Goal: Task Accomplishment & Management: Use online tool/utility

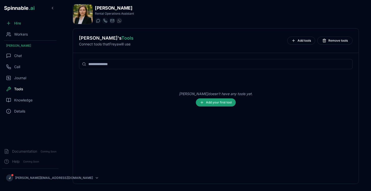
click at [224, 100] on button "Add your first tool" at bounding box center [216, 102] width 40 height 8
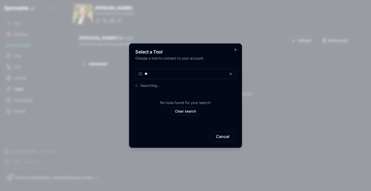
type input "*"
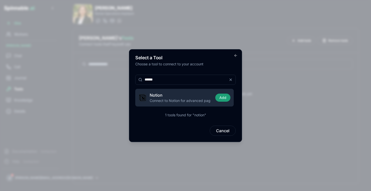
type input "******"
click at [219, 96] on button "Add" at bounding box center [222, 98] width 15 height 8
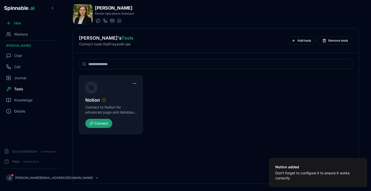
click at [100, 124] on button "Connect" at bounding box center [98, 123] width 27 height 9
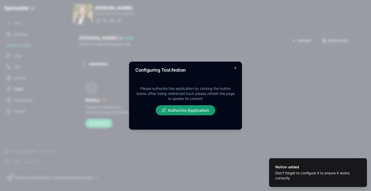
click at [192, 113] on button "Authorize Application" at bounding box center [186, 110] width 60 height 10
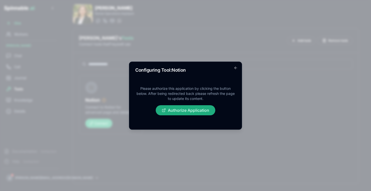
click at [233, 67] on div "Configuring Tool: Notion Please authorize this application by clicking the butt…" at bounding box center [185, 96] width 113 height 68
click at [234, 67] on icon "button" at bounding box center [236, 68] width 4 height 4
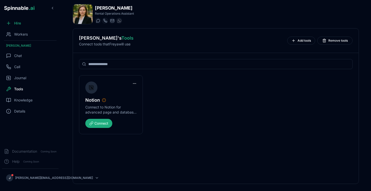
click at [145, 66] on input at bounding box center [216, 64] width 274 height 10
click at [304, 44] on button "Add tools" at bounding box center [301, 41] width 28 height 8
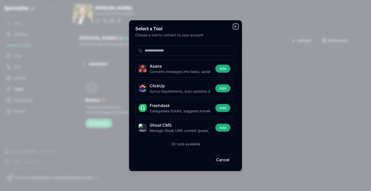
click at [238, 26] on icon "button" at bounding box center [236, 26] width 4 height 4
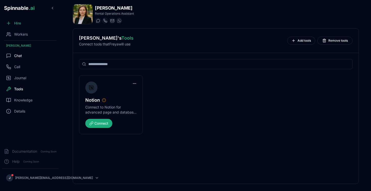
click at [22, 55] on div "Chat" at bounding box center [30, 56] width 57 height 10
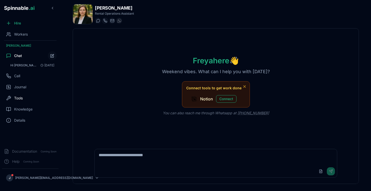
click at [25, 96] on div "Tools" at bounding box center [30, 98] width 57 height 10
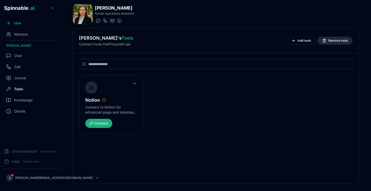
click at [339, 38] on button "Remove tools" at bounding box center [334, 41] width 35 height 8
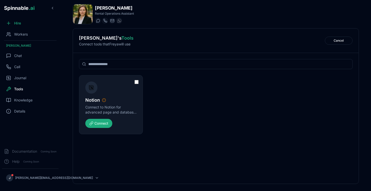
click at [137, 84] on div at bounding box center [137, 83] width 4 height 6
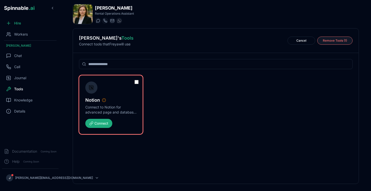
click at [334, 41] on span "Remove Tools ( 1 )" at bounding box center [335, 41] width 24 height 4
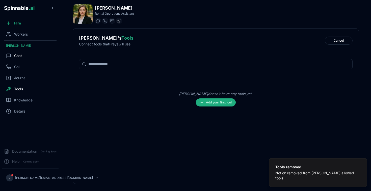
click at [22, 58] on div "Chat" at bounding box center [30, 56] width 57 height 10
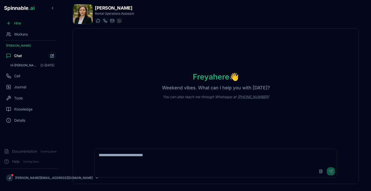
click at [168, 159] on textarea at bounding box center [216, 157] width 243 height 16
type textarea "**********"
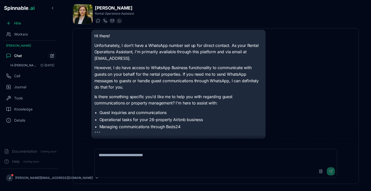
scroll to position [32, 0]
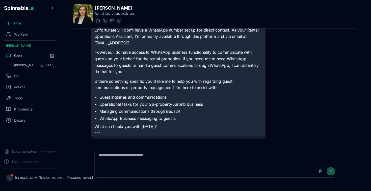
scroll to position [26, 0]
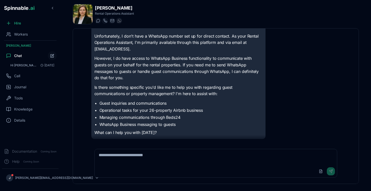
click at [144, 159] on textarea at bounding box center [216, 157] width 243 height 16
click at [20, 85] on span "Journal" at bounding box center [20, 87] width 12 height 5
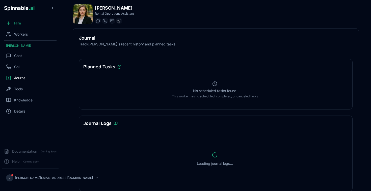
click at [19, 23] on span "Hire" at bounding box center [17, 23] width 7 height 5
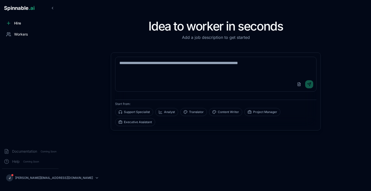
click at [17, 33] on span "Workers" at bounding box center [21, 34] width 14 height 5
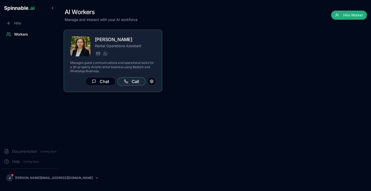
click at [132, 84] on button "Call" at bounding box center [132, 81] width 28 height 8
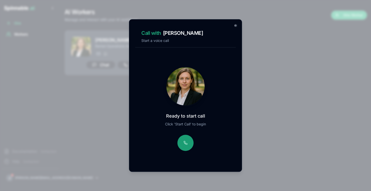
click at [183, 142] on button at bounding box center [186, 143] width 16 height 16
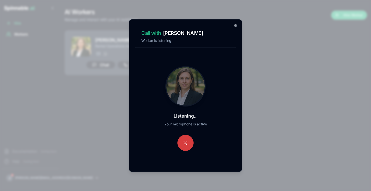
click at [189, 142] on button at bounding box center [186, 143] width 16 height 16
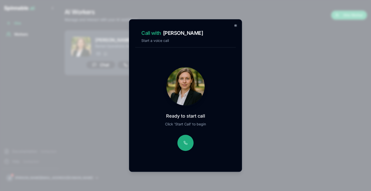
click at [237, 26] on icon at bounding box center [236, 25] width 4 height 4
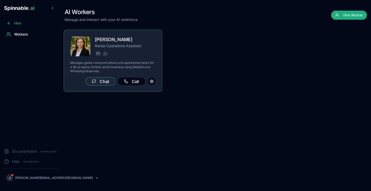
click at [101, 82] on button "Chat" at bounding box center [101, 81] width 30 height 8
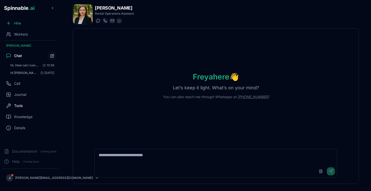
click at [33, 103] on div "Tools" at bounding box center [30, 106] width 57 height 10
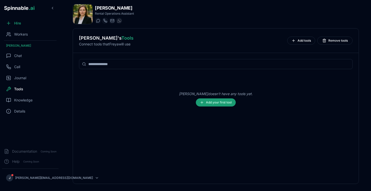
click at [229, 104] on button "Add your first tool" at bounding box center [216, 102] width 40 height 8
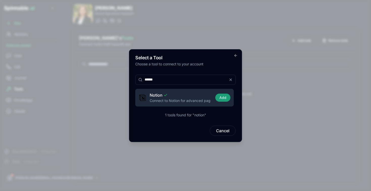
type input "******"
click at [221, 101] on button "Add" at bounding box center [222, 98] width 15 height 8
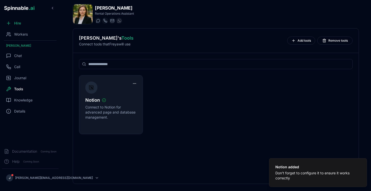
click at [115, 104] on div "Notion" at bounding box center [110, 100] width 51 height 7
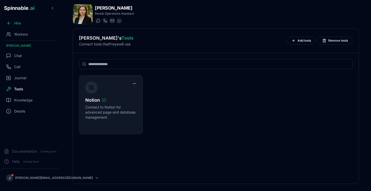
click at [117, 101] on div "Notion" at bounding box center [110, 100] width 51 height 7
click at [135, 84] on html "Spinnable .ai Hire Workers [PERSON_NAME] Chat Call Journal Tools Knowledge Deta…" at bounding box center [185, 95] width 371 height 191
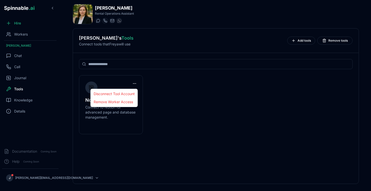
click at [171, 92] on html "Spinnable .ai Hire Workers [PERSON_NAME] Chat Call Journal Tools Knowledge Deta…" at bounding box center [185, 95] width 371 height 191
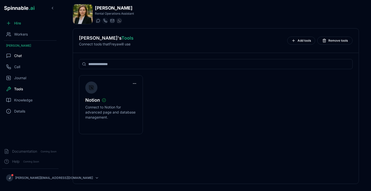
click at [25, 54] on div "Chat" at bounding box center [30, 56] width 57 height 10
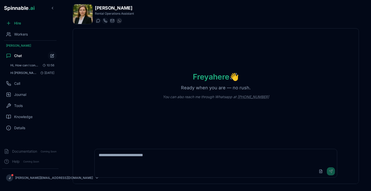
click at [162, 159] on textarea at bounding box center [216, 157] width 243 height 16
click at [18, 81] on span "Call" at bounding box center [17, 83] width 6 height 5
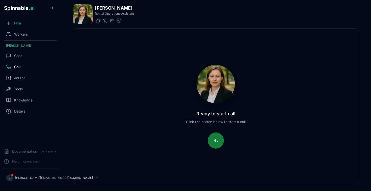
click at [219, 146] on button at bounding box center [216, 141] width 16 height 16
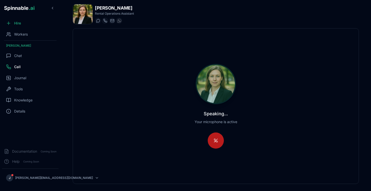
click at [215, 139] on button at bounding box center [216, 141] width 16 height 16
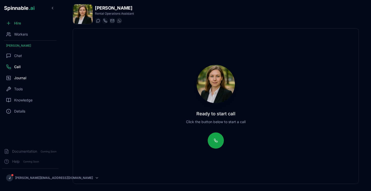
click at [21, 77] on span "Journal" at bounding box center [20, 78] width 12 height 5
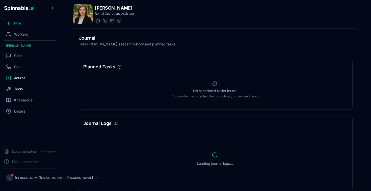
click at [19, 90] on span "Tools" at bounding box center [18, 89] width 9 height 5
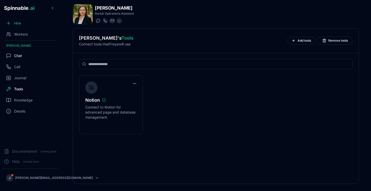
click at [16, 56] on span "Chat" at bounding box center [18, 55] width 8 height 5
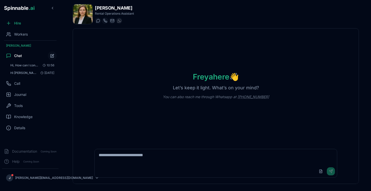
click at [157, 157] on textarea at bounding box center [216, 157] width 243 height 16
click at [14, 83] on div "Call" at bounding box center [13, 83] width 14 height 5
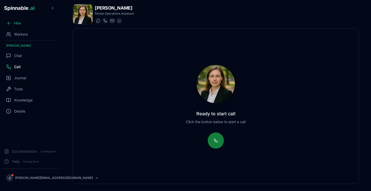
click at [219, 141] on button at bounding box center [216, 141] width 16 height 16
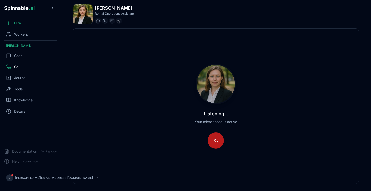
click at [214, 142] on button at bounding box center [216, 141] width 16 height 16
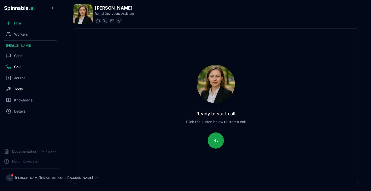
click at [19, 88] on span "Tools" at bounding box center [18, 89] width 9 height 5
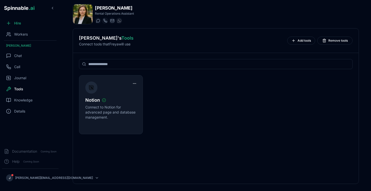
click at [108, 113] on p "Connect to Notion for advanced page and database management." at bounding box center [110, 112] width 51 height 15
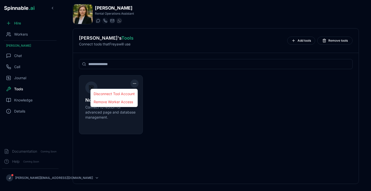
click at [135, 84] on html "Spinnable .ai Hire Workers [PERSON_NAME] Chat Call Journal Tools Knowledge Deta…" at bounding box center [185, 95] width 371 height 191
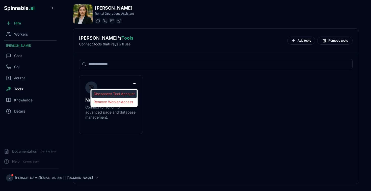
click at [130, 92] on div "Disconnect Tool Account" at bounding box center [114, 94] width 45 height 8
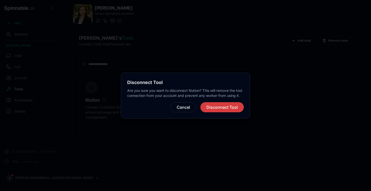
click at [237, 106] on button "Disconnect Tool" at bounding box center [222, 107] width 43 height 10
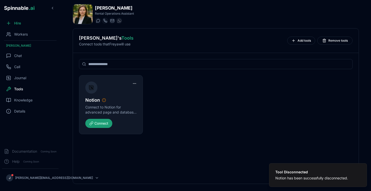
click at [107, 121] on button "Connect" at bounding box center [98, 123] width 27 height 9
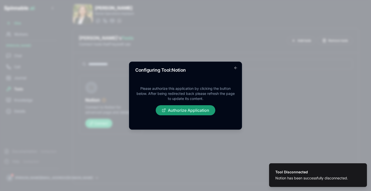
click at [199, 108] on button "Authorize Application" at bounding box center [186, 110] width 60 height 10
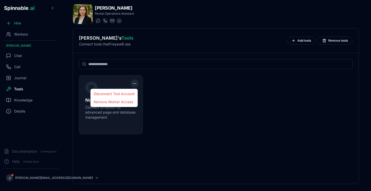
click at [134, 84] on html "Spinnable .ai Hire Workers [PERSON_NAME] Chat Call Journal Tools Knowledge Deta…" at bounding box center [185, 95] width 371 height 191
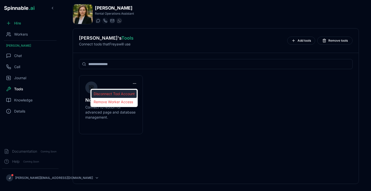
click at [128, 93] on div "Disconnect Tool Account" at bounding box center [114, 94] width 45 height 8
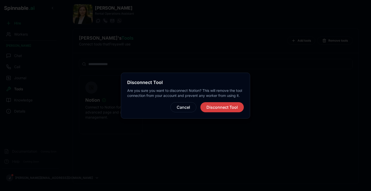
click at [217, 107] on button "Disconnect Tool" at bounding box center [222, 107] width 43 height 10
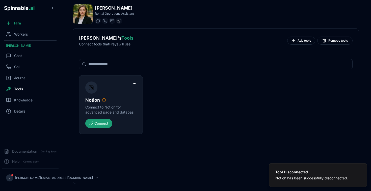
click at [104, 126] on button "Connect" at bounding box center [98, 123] width 27 height 9
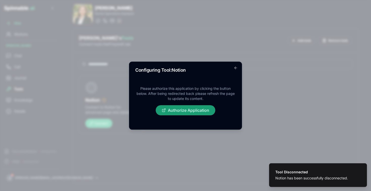
click at [202, 110] on button "Authorize Application" at bounding box center [186, 110] width 60 height 10
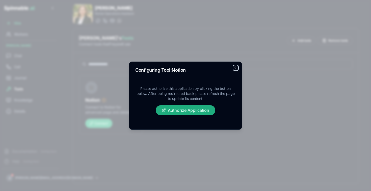
click at [237, 68] on icon "button" at bounding box center [236, 68] width 4 height 4
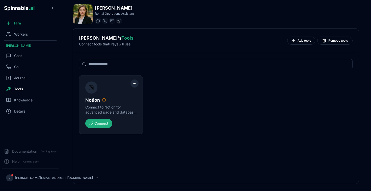
click at [133, 83] on html "Spinnable .ai Hire Workers [PERSON_NAME] Chat Call Journal Tools Knowledge Deta…" at bounding box center [185, 95] width 371 height 191
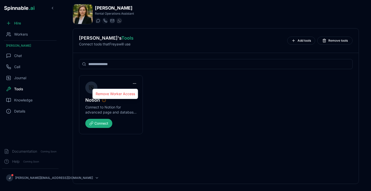
click at [165, 94] on html "Spinnable .ai Hire Workers [PERSON_NAME] Chat Call Journal Tools Knowledge Deta…" at bounding box center [185, 95] width 371 height 191
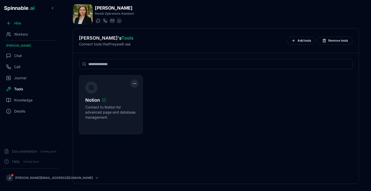
click at [134, 85] on html "Spinnable .ai Hire Workers Freya Costa Chat Call Journal Tools Knowledge Detail…" at bounding box center [185, 95] width 371 height 191
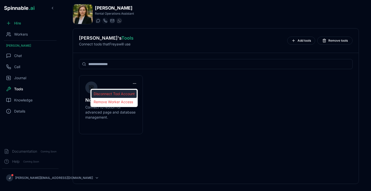
click at [126, 93] on div "Disconnect Tool Account" at bounding box center [114, 94] width 45 height 8
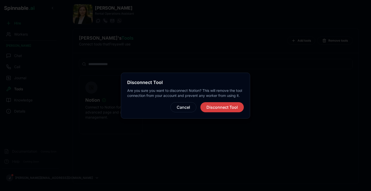
click at [223, 109] on button "Disconnect Tool" at bounding box center [222, 107] width 43 height 10
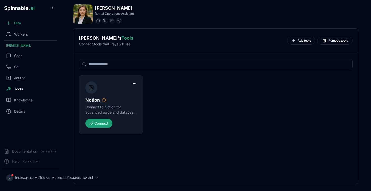
click at [102, 126] on button "Connect" at bounding box center [98, 123] width 27 height 9
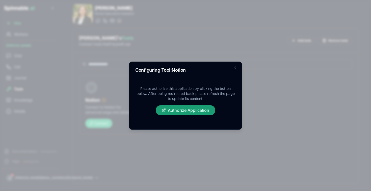
click at [206, 108] on button "Authorize Application" at bounding box center [186, 110] width 60 height 10
